Goal: Task Accomplishment & Management: Use online tool/utility

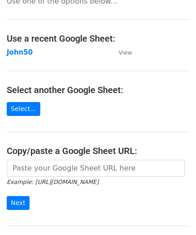
scroll to position [40, 0]
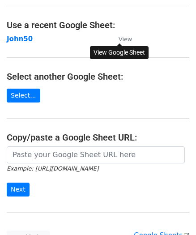
click at [122, 41] on small "View" at bounding box center [124, 39] width 13 height 7
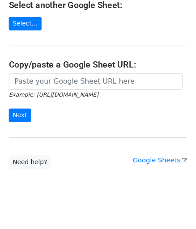
scroll to position [120, 0]
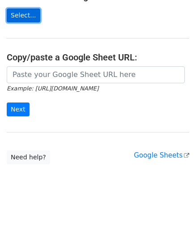
click at [10, 13] on link "Select..." at bounding box center [24, 15] width 34 height 14
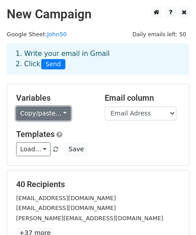
click at [46, 115] on link "Copy/paste..." at bounding box center [43, 113] width 55 height 14
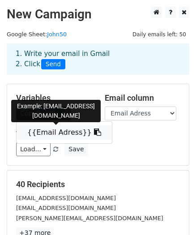
drag, startPoint x: 46, startPoint y: 135, endPoint x: 59, endPoint y: 136, distance: 13.0
click at [47, 134] on link "{{Email Adress}}" at bounding box center [64, 132] width 95 height 14
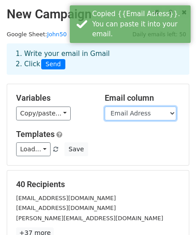
click at [130, 114] on select "Email Adress" at bounding box center [141, 113] width 72 height 14
click at [105, 106] on select "Email Adress" at bounding box center [141, 113] width 72 height 14
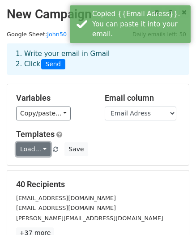
click at [35, 150] on link "Load..." at bounding box center [33, 149] width 34 height 14
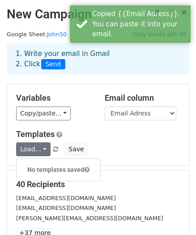
click at [119, 138] on h5 "Templates" at bounding box center [98, 134] width 164 height 10
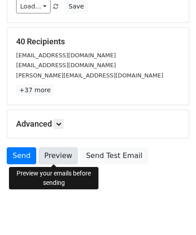
scroll to position [147, 0]
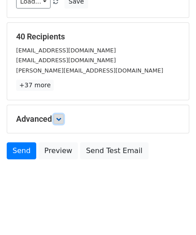
click at [58, 119] on icon at bounding box center [58, 118] width 5 height 5
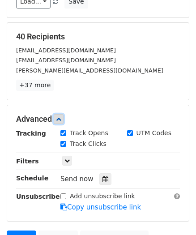
click at [58, 119] on icon at bounding box center [58, 118] width 5 height 5
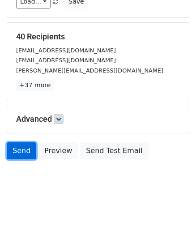
click at [20, 144] on link "Send" at bounding box center [21, 150] width 29 height 17
